Goal: Navigation & Orientation: Understand site structure

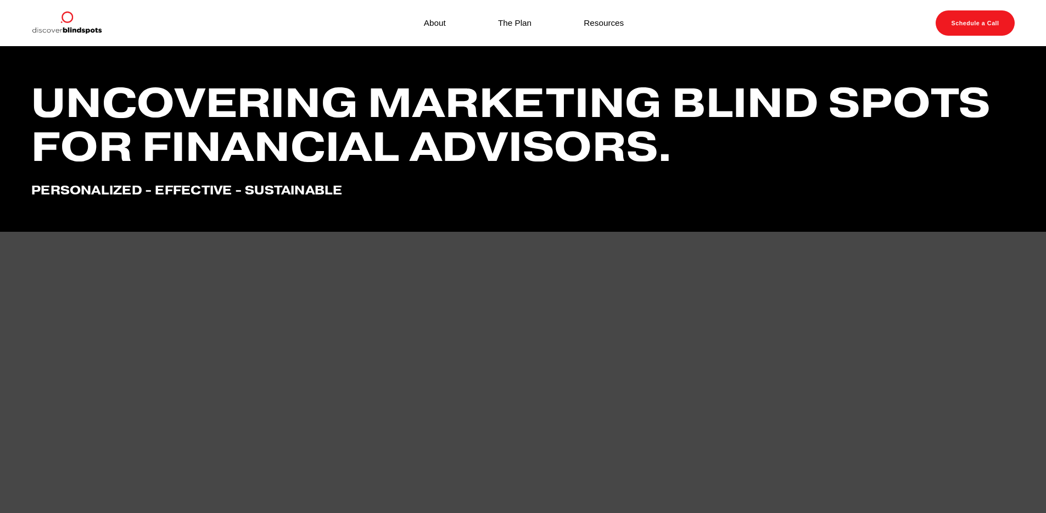
click at [435, 23] on link "About" at bounding box center [435, 22] width 22 height 15
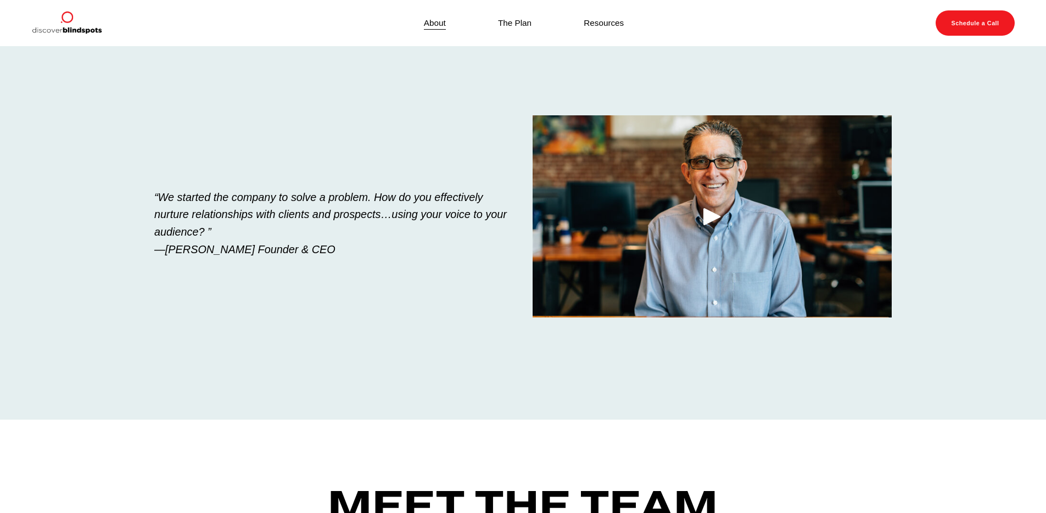
click at [604, 27] on link "Resources" at bounding box center [604, 22] width 40 height 15
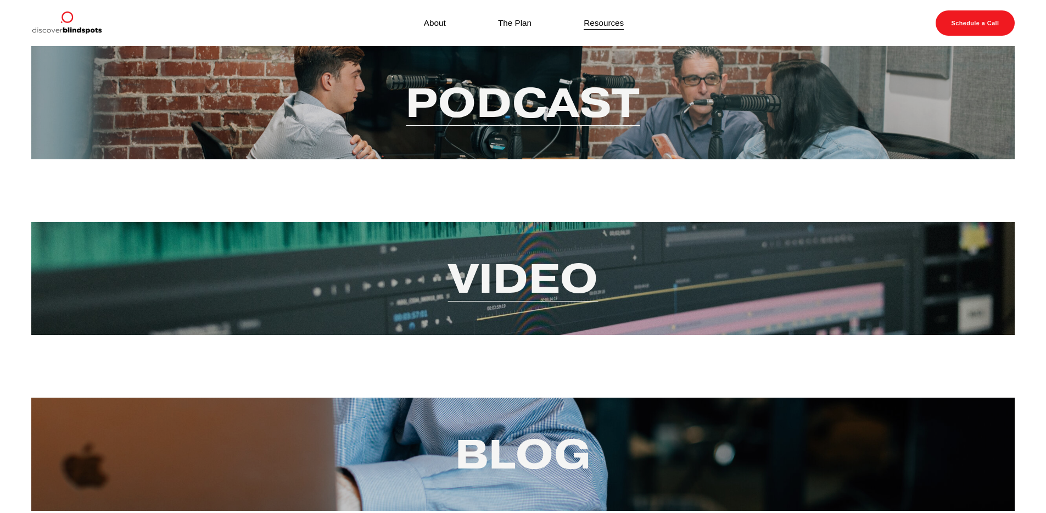
click at [506, 18] on link "The Plan" at bounding box center [515, 22] width 34 height 15
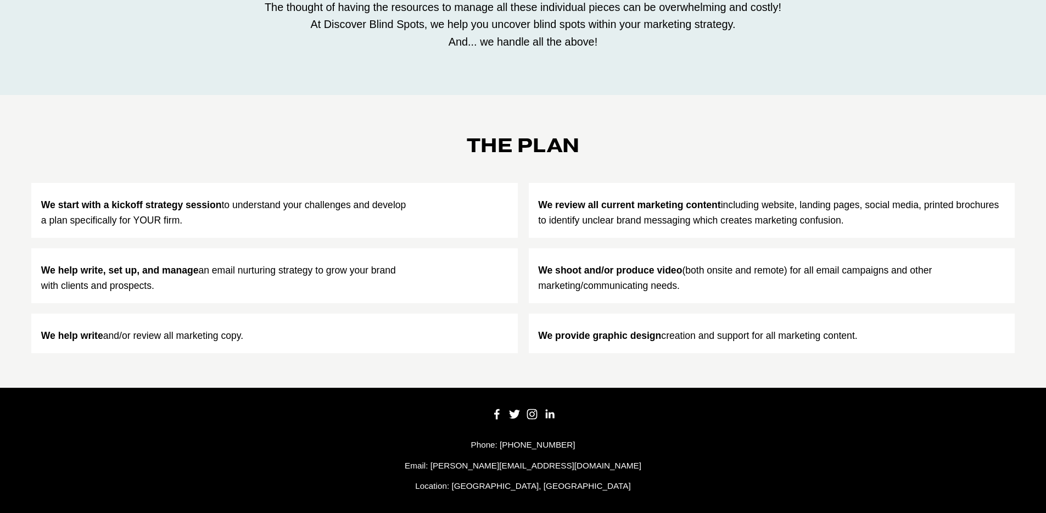
scroll to position [544, 0]
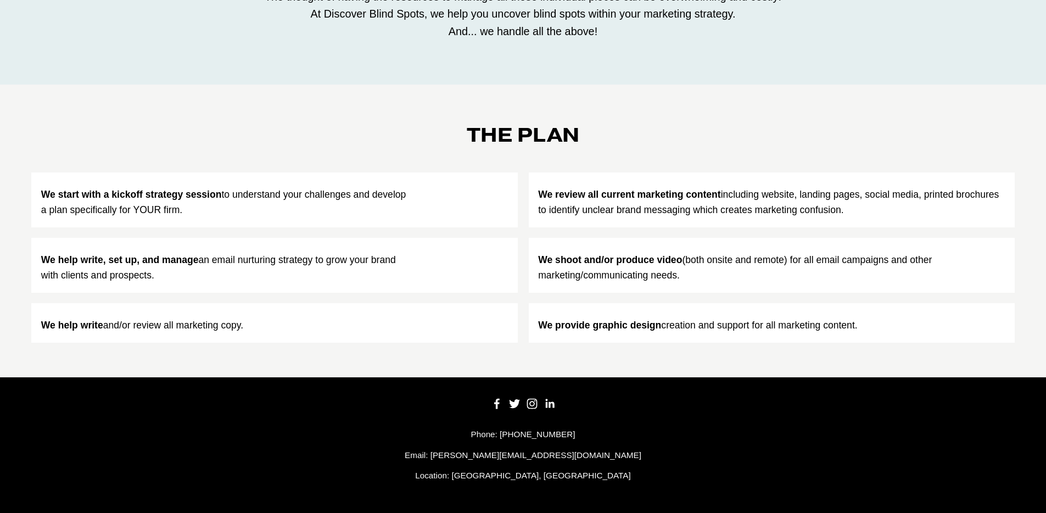
click at [531, 406] on use "Instagram" at bounding box center [532, 404] width 10 height 10
click at [545, 407] on use "LinkedIn" at bounding box center [550, 404] width 22 height 22
